Goal: Check status: Check status

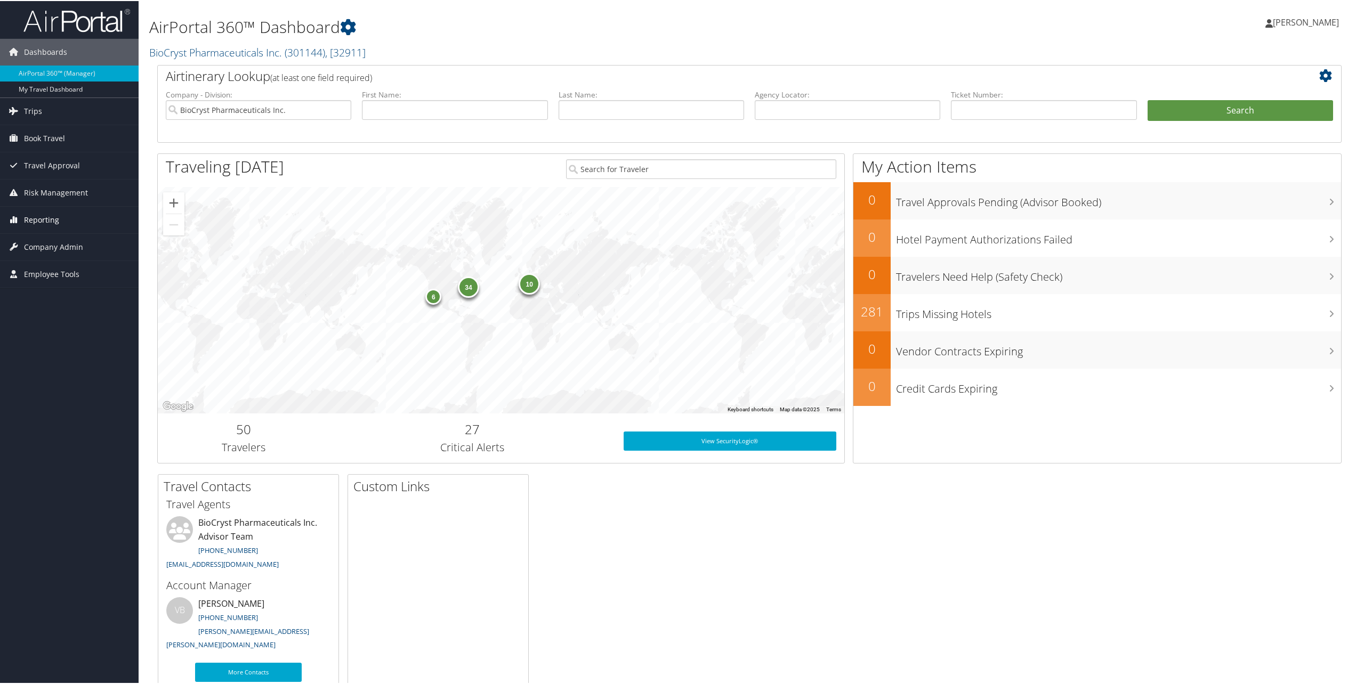
click at [36, 218] on span "Reporting" at bounding box center [41, 219] width 35 height 27
click at [35, 238] on link "Unused Tickets" at bounding box center [69, 240] width 139 height 16
click at [1001, 110] on input "text" at bounding box center [1044, 109] width 186 height 20
paste input "0017310374150"
type input "0017310374150"
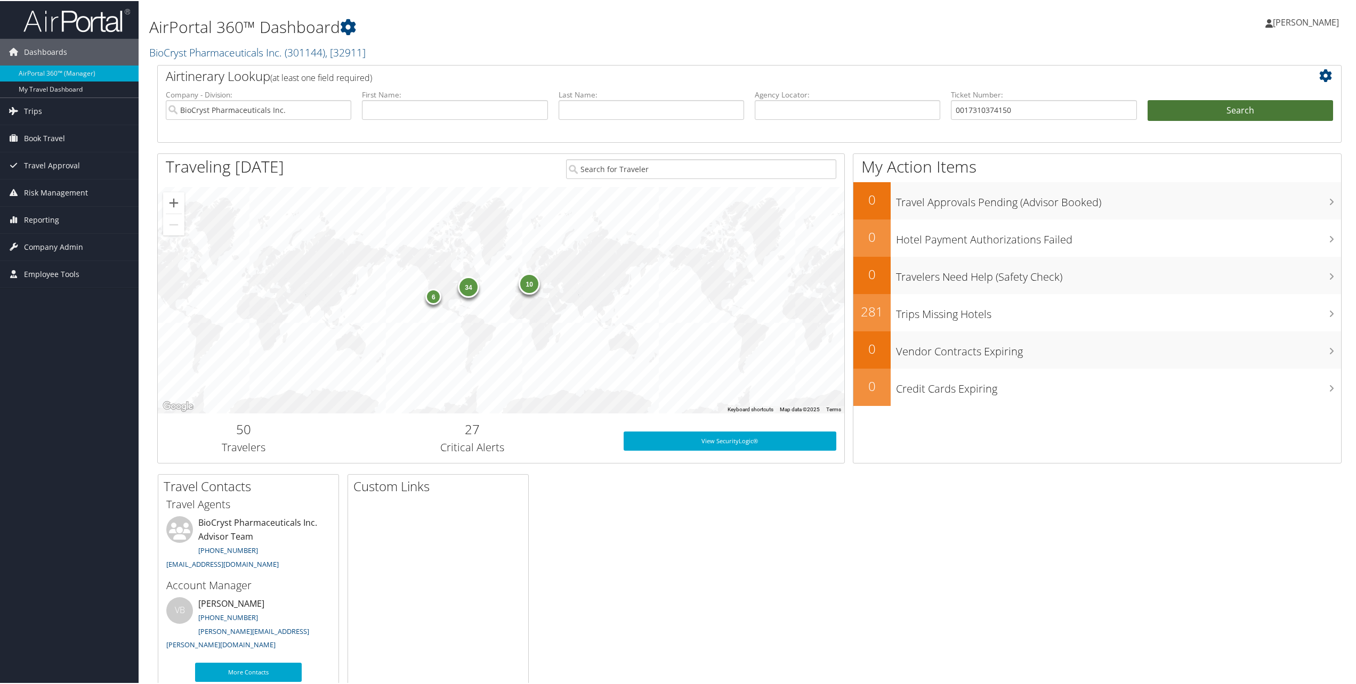
click at [1282, 105] on button "Search" at bounding box center [1241, 109] width 186 height 21
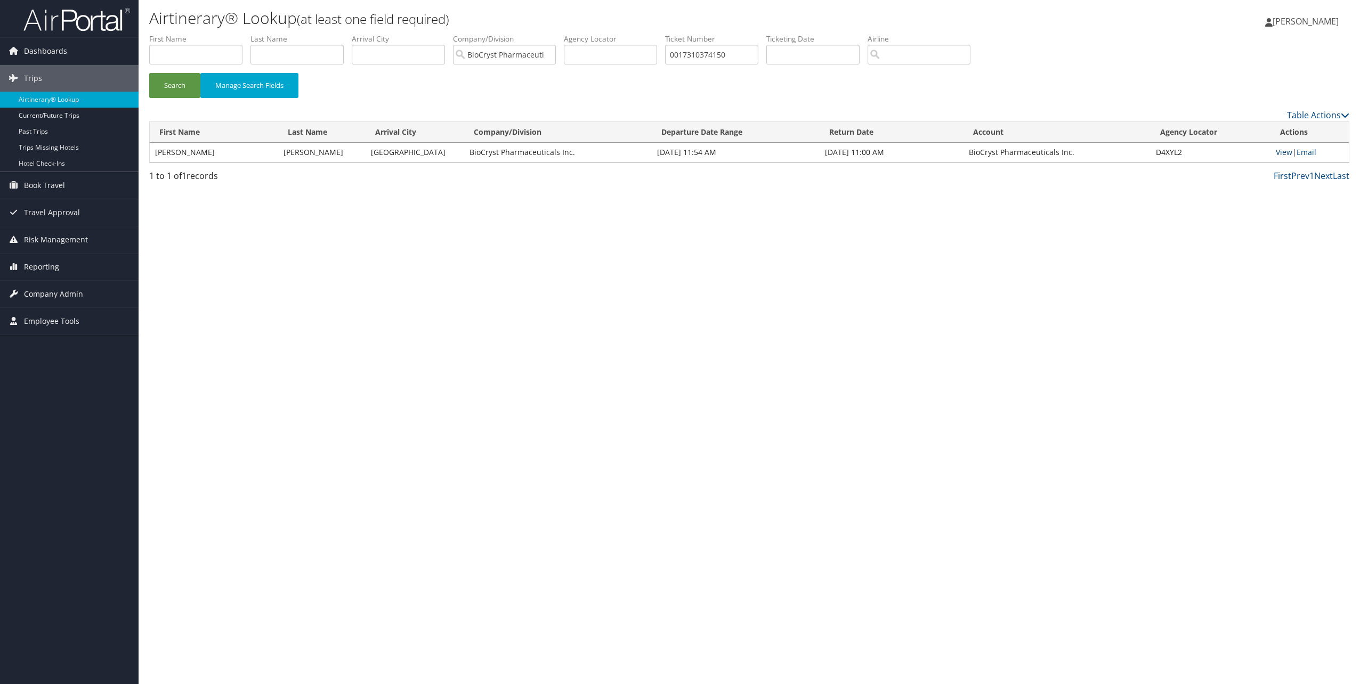
click at [1277, 150] on link "View" at bounding box center [1284, 152] width 17 height 10
drag, startPoint x: 743, startPoint y: 54, endPoint x: 658, endPoint y: 53, distance: 84.8
click at [658, 34] on ul "First Name Last Name Departure City Arrival City Company/Division BioCryst Phar…" at bounding box center [749, 34] width 1201 height 0
paste input "444038"
type input "0017310444038"
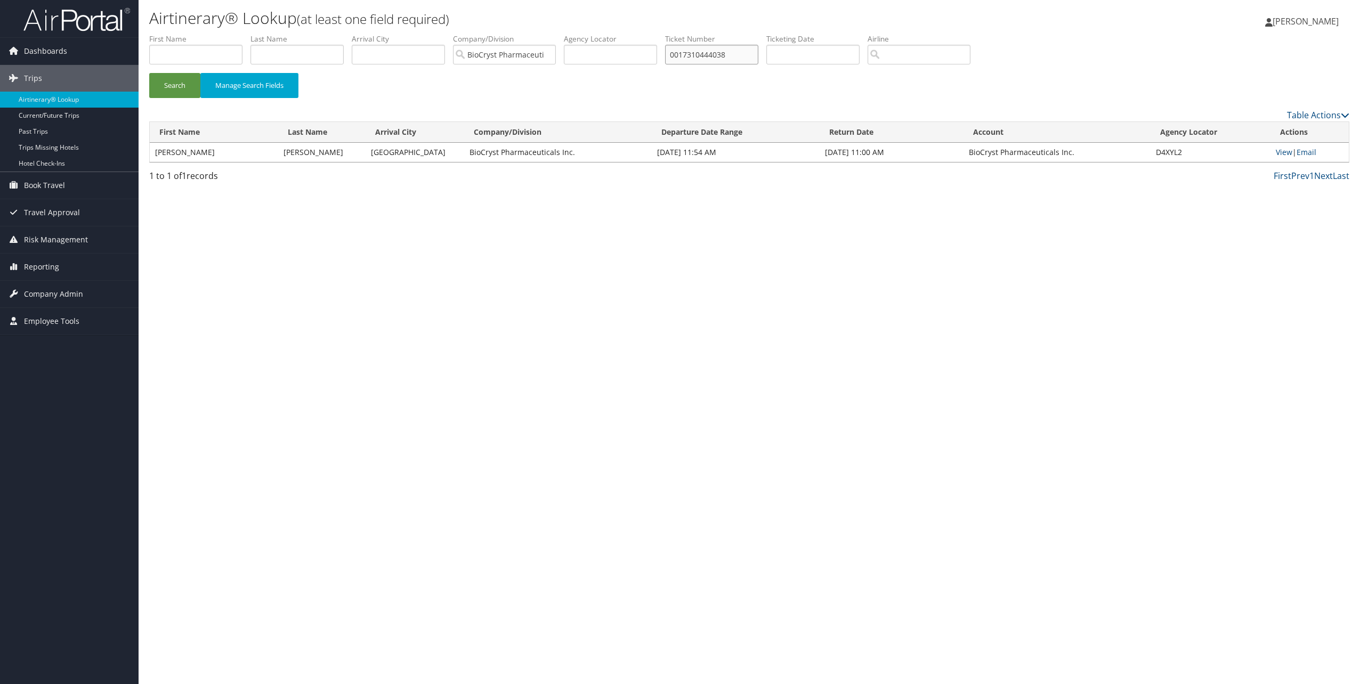
click at [149, 73] on button "Search" at bounding box center [174, 85] width 51 height 25
click at [1282, 151] on link "View" at bounding box center [1284, 152] width 17 height 10
click at [1287, 152] on link "View" at bounding box center [1284, 152] width 17 height 10
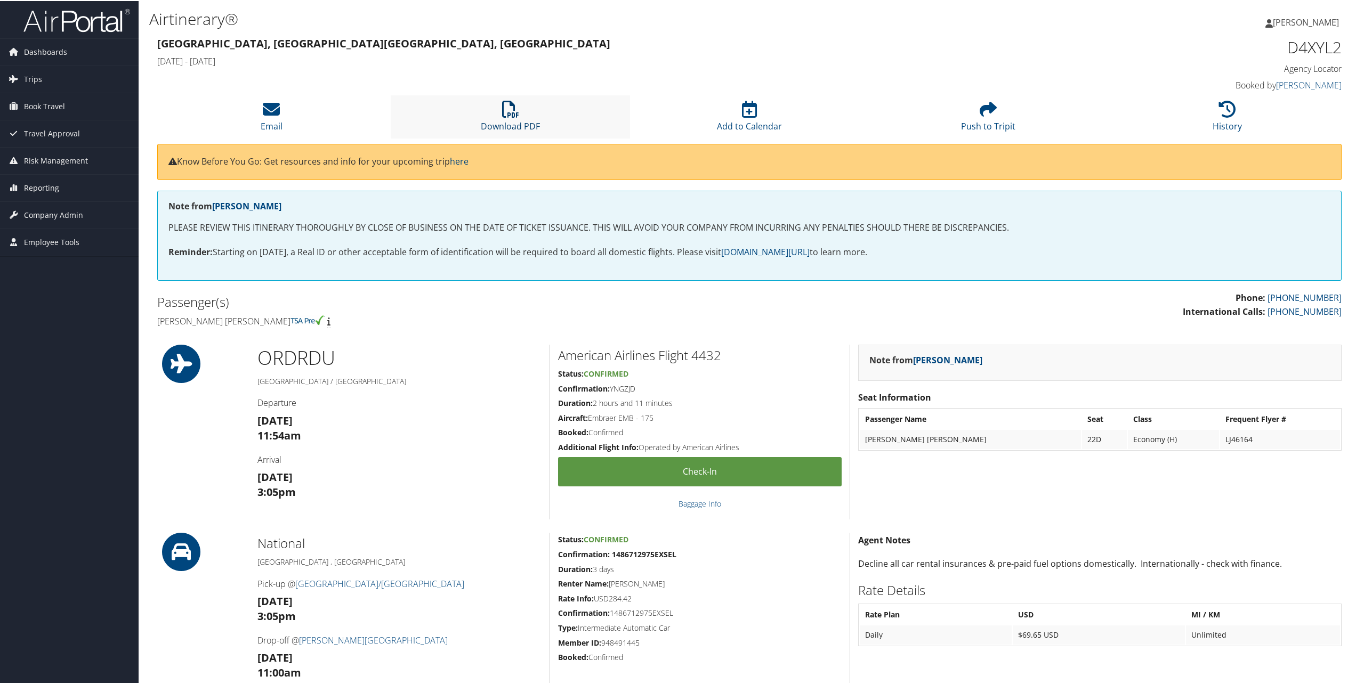
click at [512, 110] on icon at bounding box center [510, 108] width 17 height 17
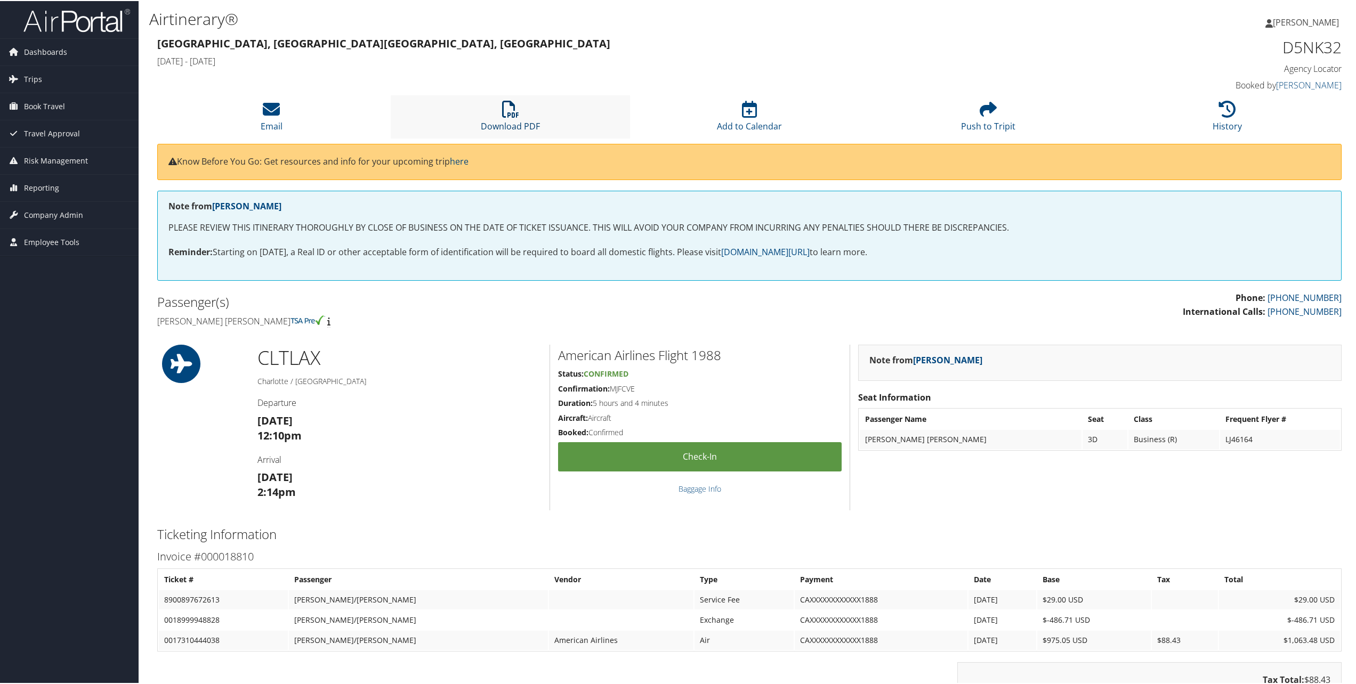
click at [508, 106] on icon at bounding box center [510, 108] width 17 height 17
click at [515, 117] on icon at bounding box center [510, 108] width 17 height 17
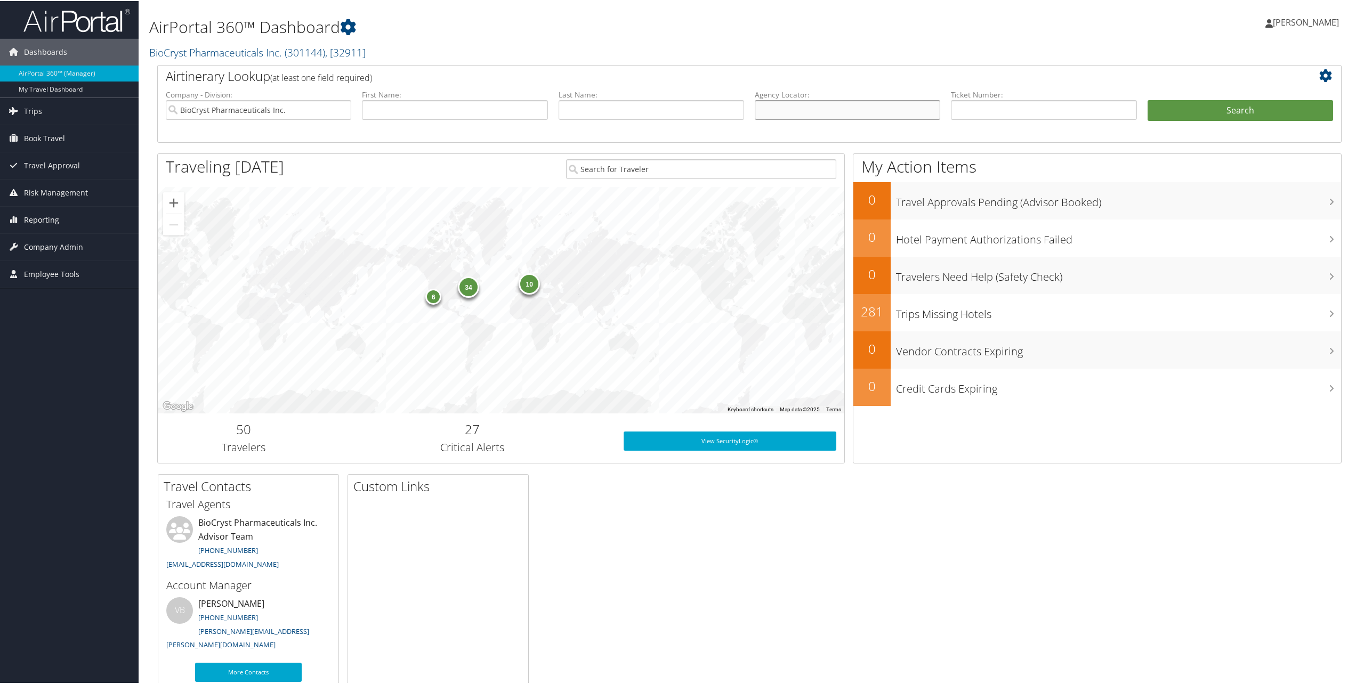
click at [875, 116] on input "text" at bounding box center [848, 109] width 186 height 20
click at [984, 107] on input "text" at bounding box center [1044, 109] width 186 height 20
paste input "0017310444034"
type input "0017310444034"
click at [1148, 99] on button "Search" at bounding box center [1241, 109] width 186 height 21
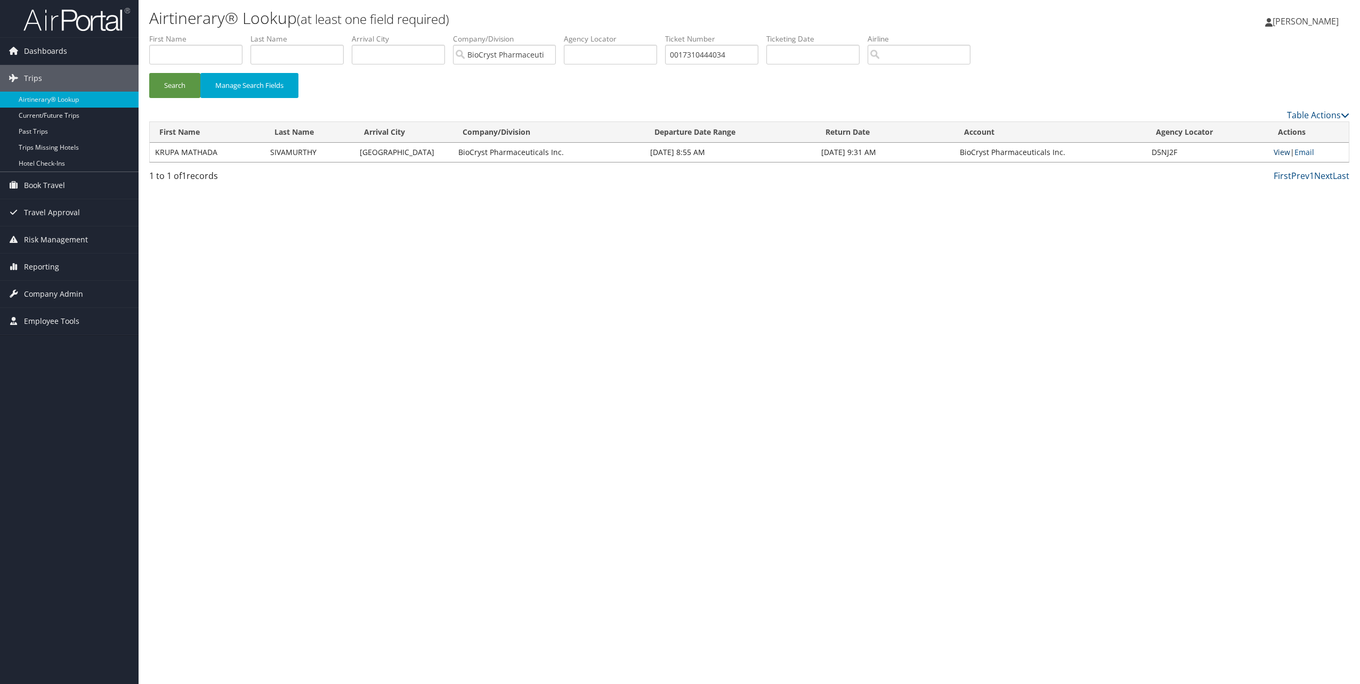
click at [1284, 154] on link "View" at bounding box center [1282, 152] width 17 height 10
drag, startPoint x: 685, startPoint y: 53, endPoint x: 646, endPoint y: 52, distance: 39.5
click at [646, 34] on ul "First Name Last Name Departure City Arrival City Company/Division BioCryst Phar…" at bounding box center [749, 34] width 1201 height 0
paste input "8900897672610"
click at [149, 73] on button "Search" at bounding box center [174, 85] width 51 height 25
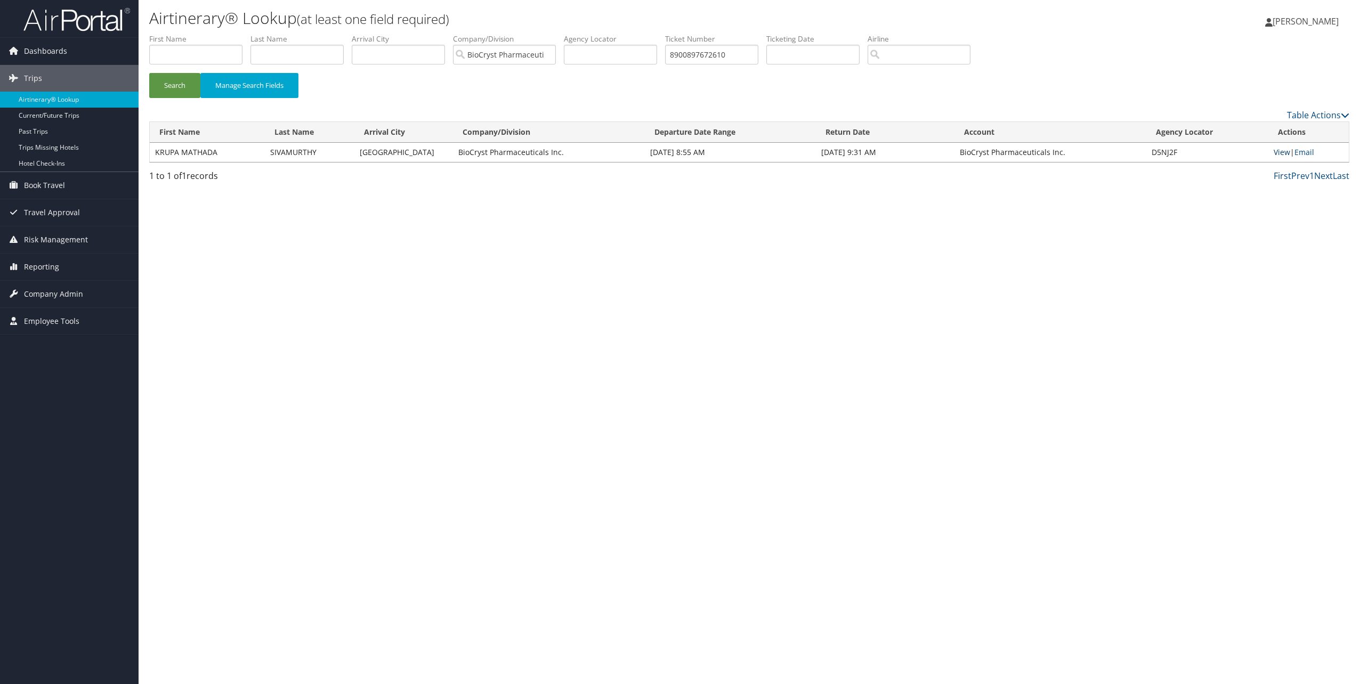
click at [1280, 154] on link "View" at bounding box center [1282, 152] width 17 height 10
drag, startPoint x: 726, startPoint y: 55, endPoint x: 590, endPoint y: 40, distance: 136.2
click at [591, 34] on ul "First Name Last Name Departure City Arrival City Company/Division BioCryst Phar…" at bounding box center [749, 34] width 1201 height 0
paste input "54561"
click at [149, 73] on button "Search" at bounding box center [174, 85] width 51 height 25
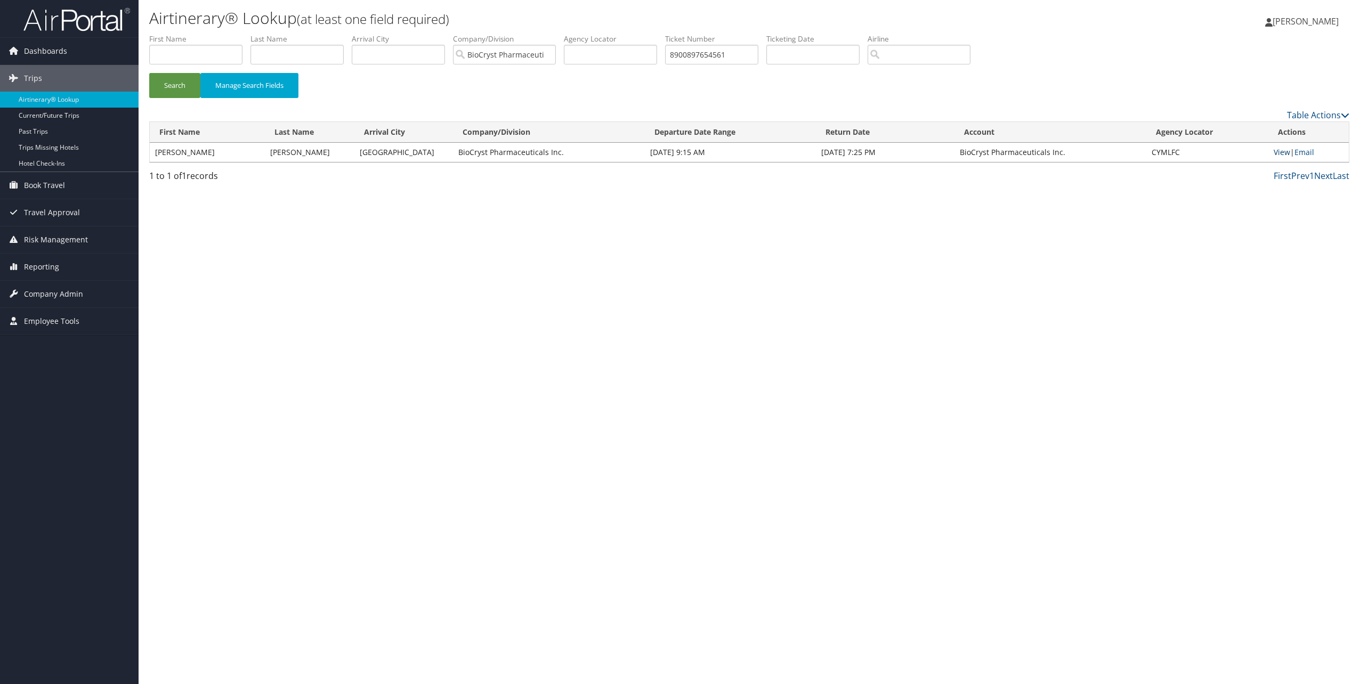
click at [1284, 154] on link "View" at bounding box center [1282, 152] width 17 height 10
drag, startPoint x: 743, startPoint y: 55, endPoint x: 633, endPoint y: 53, distance: 109.3
click at [633, 34] on ul "First Name Last Name Departure City Arrival City Company/Division BioCryst Phar…" at bounding box center [749, 34] width 1201 height 0
paste input "26930"
type input "8900897626930"
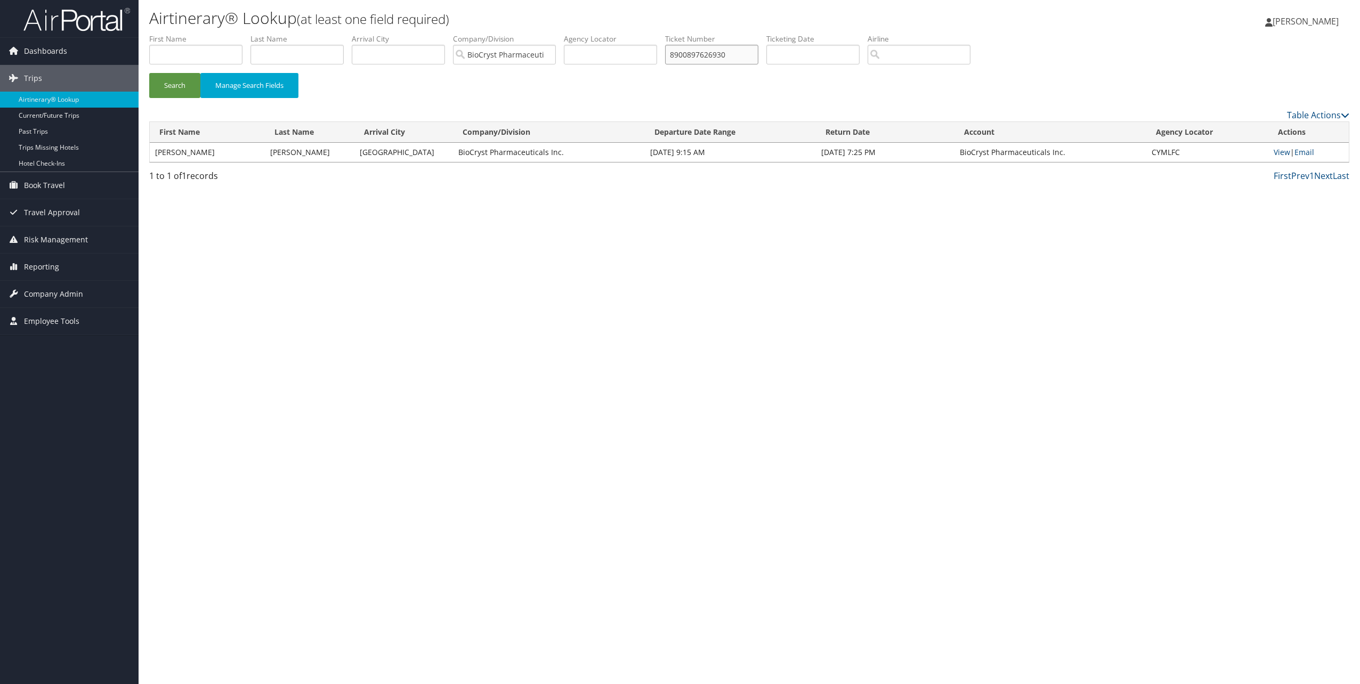
click at [149, 73] on button "Search" at bounding box center [174, 85] width 51 height 25
click at [1279, 149] on link "View" at bounding box center [1282, 152] width 17 height 10
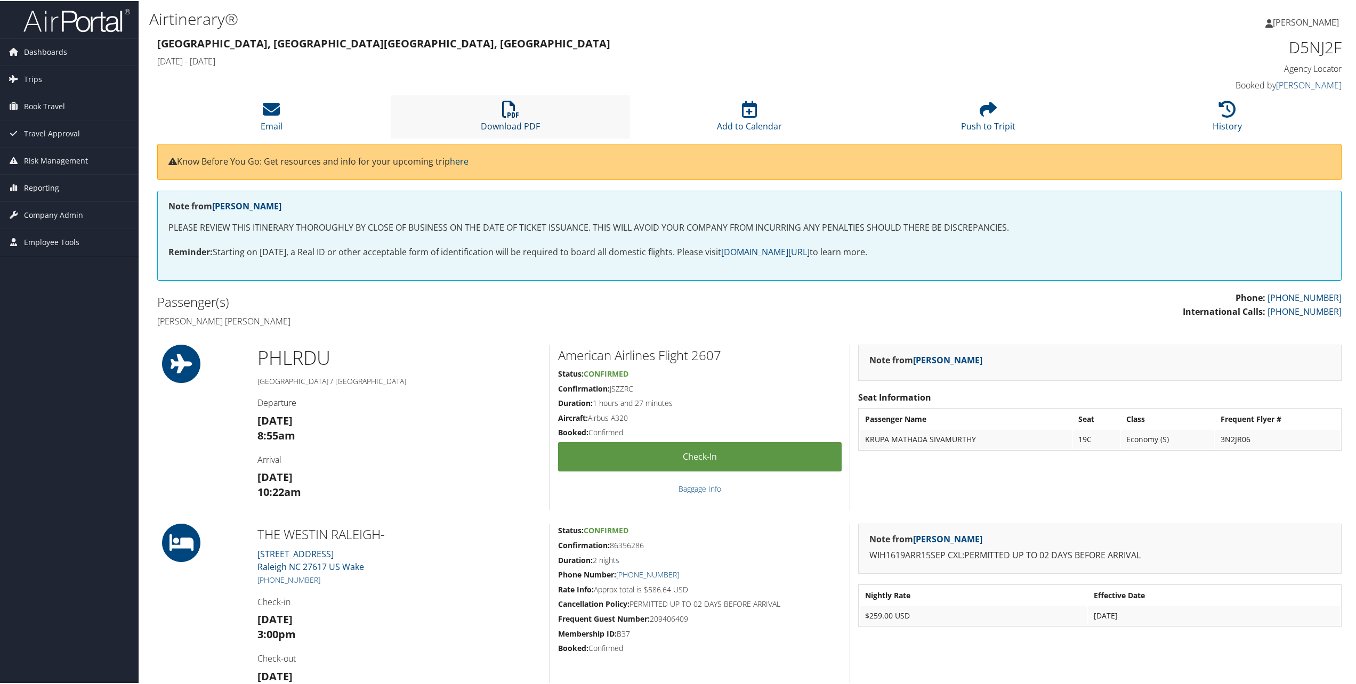
click at [511, 106] on icon at bounding box center [510, 108] width 17 height 17
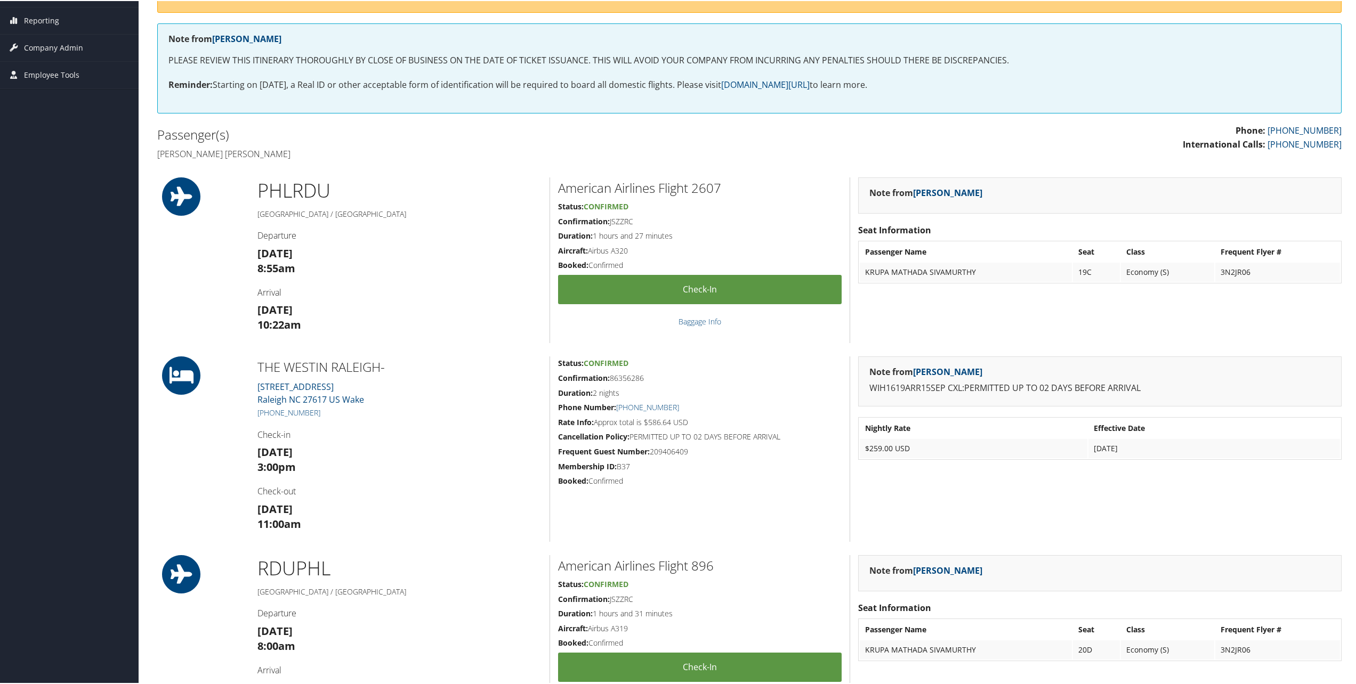
scroll to position [53, 0]
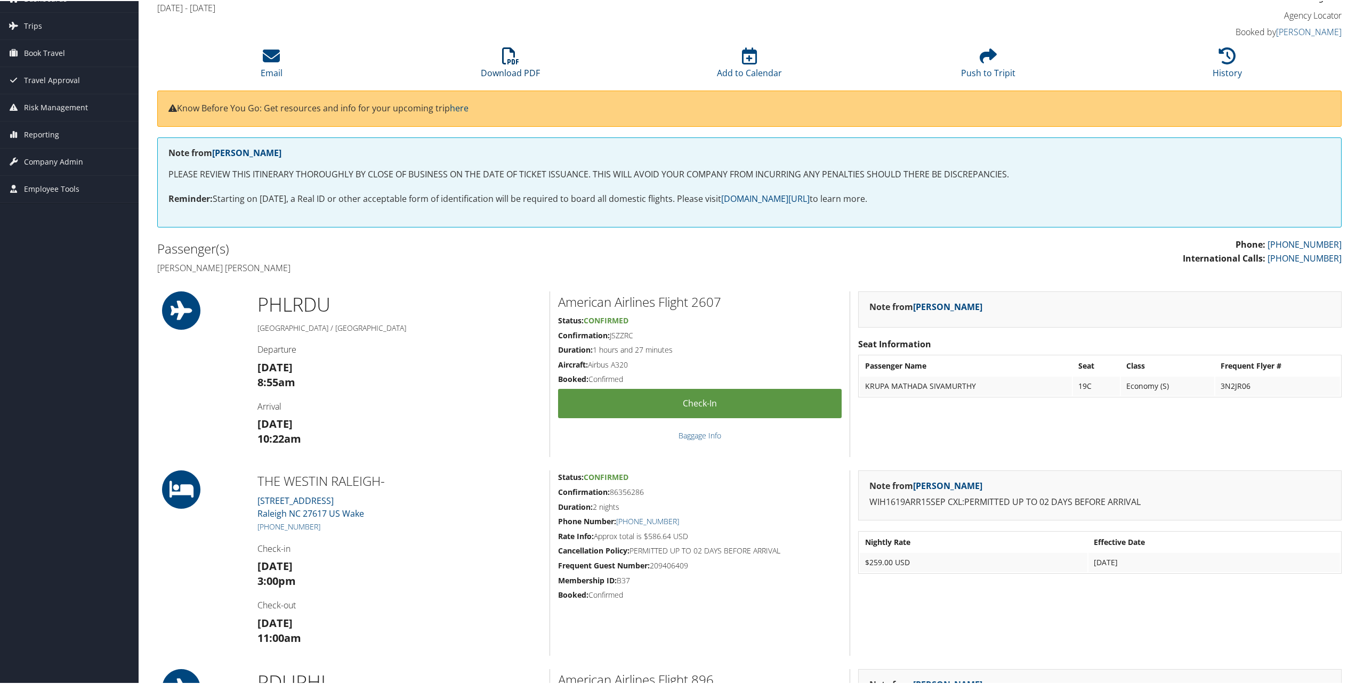
click at [517, 55] on icon at bounding box center [510, 54] width 17 height 17
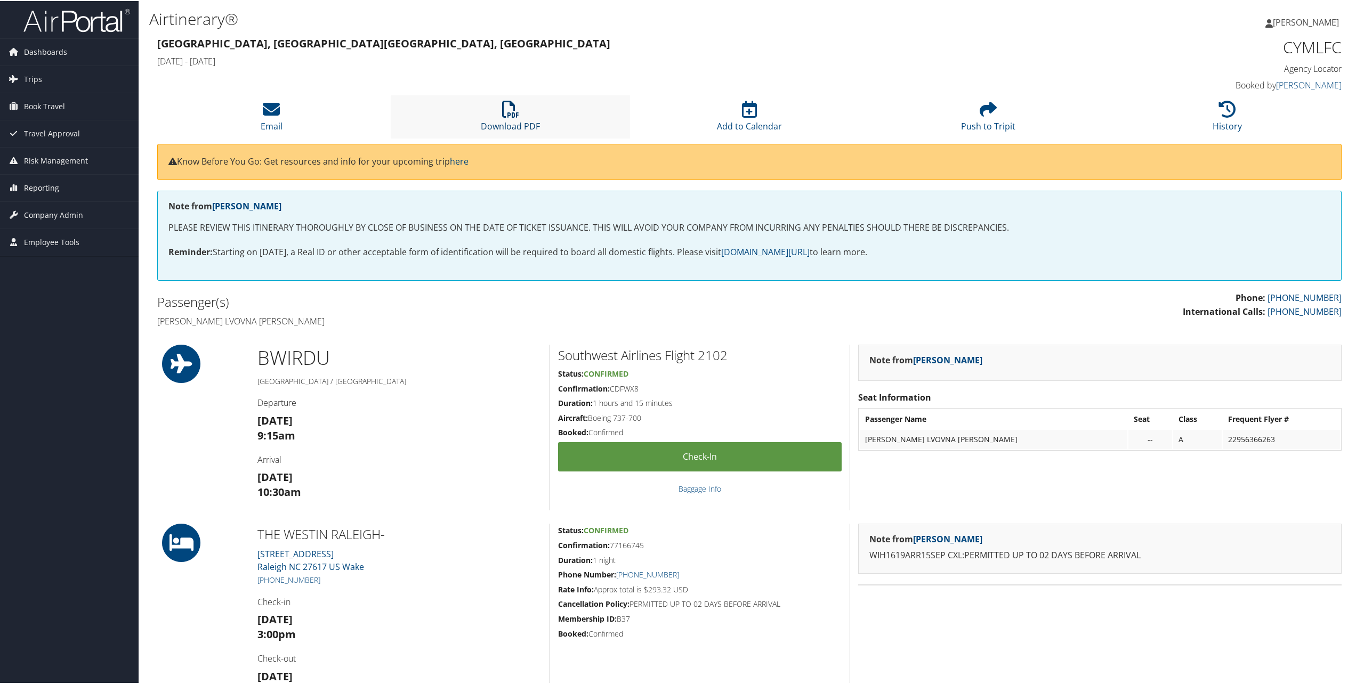
click at [515, 114] on icon at bounding box center [510, 108] width 17 height 17
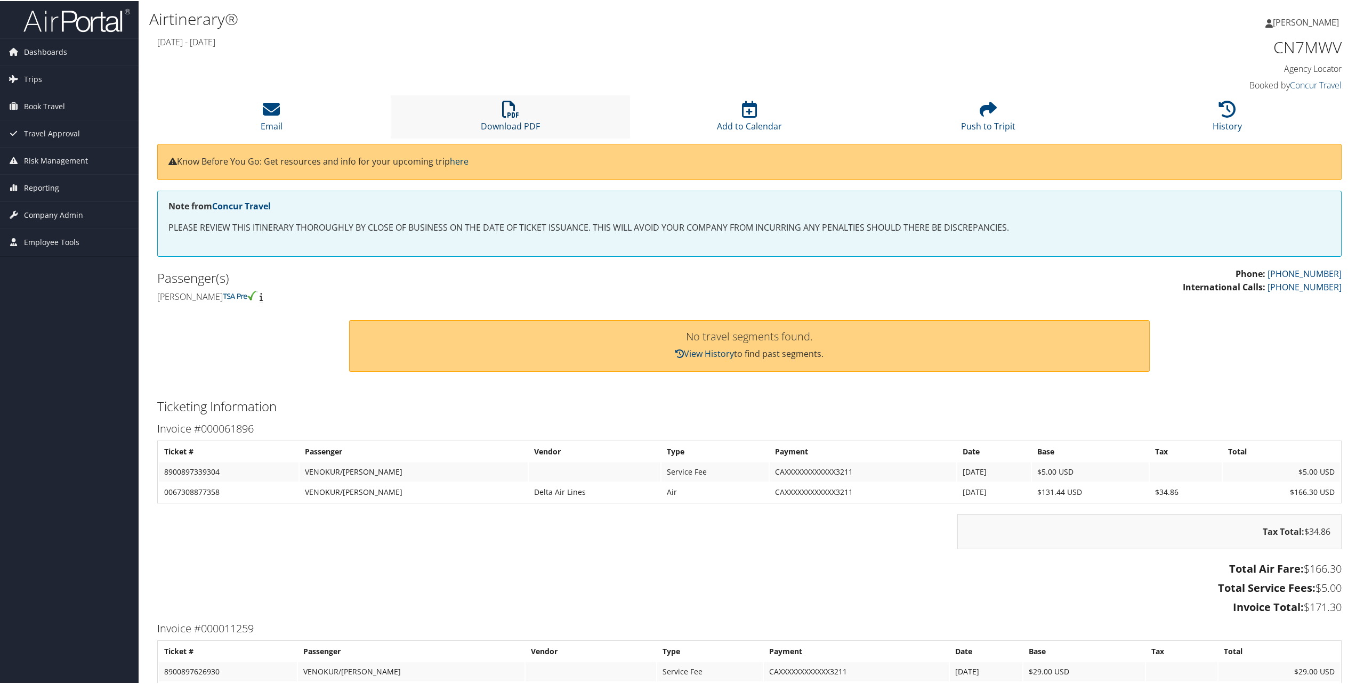
click at [513, 113] on icon at bounding box center [510, 108] width 17 height 17
